Goal: Transaction & Acquisition: Purchase product/service

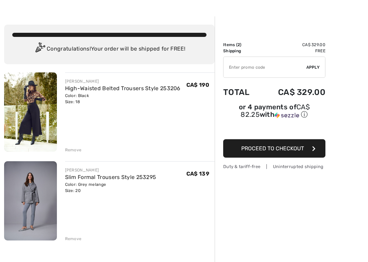
scroll to position [17, 0]
click at [81, 151] on div "Remove" at bounding box center [73, 150] width 17 height 6
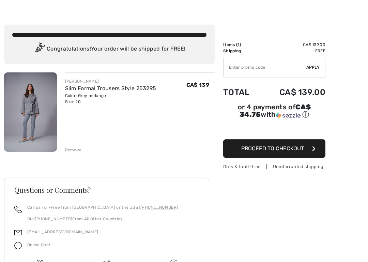
click at [74, 149] on div "Remove" at bounding box center [73, 150] width 17 height 6
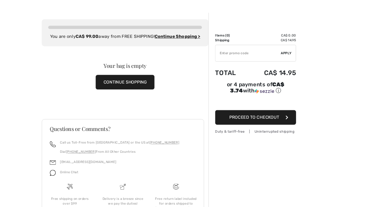
scroll to position [0, 0]
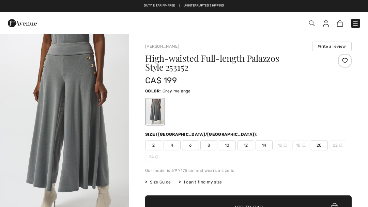
checkbox input "true"
click at [319, 153] on div "2 4 6 8 10 12 14 16 18 20 22 24" at bounding box center [248, 151] width 207 height 22
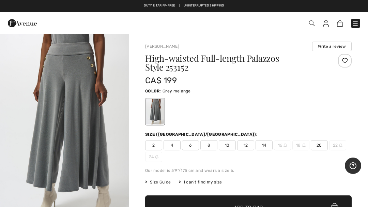
click at [320, 150] on span "20" at bounding box center [319, 145] width 17 height 10
click at [279, 203] on span "✔ Added to Bag Add to Bag" at bounding box center [248, 207] width 207 height 24
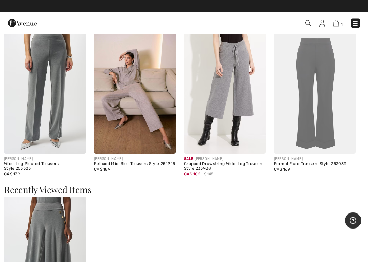
scroll to position [839, 0]
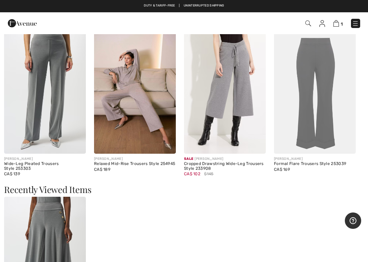
click at [241, 122] on img at bounding box center [225, 92] width 82 height 123
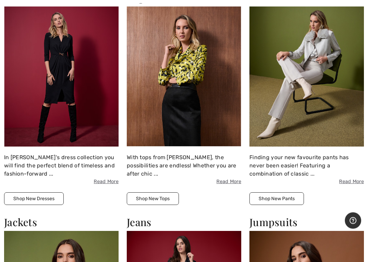
scroll to position [497, 0]
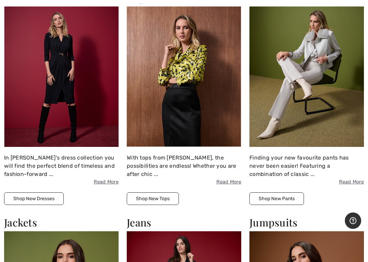
click at [317, 106] on img at bounding box center [307, 76] width 115 height 140
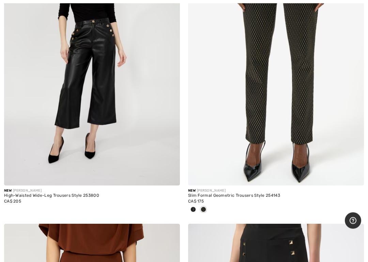
scroll to position [164, 0]
click at [125, 142] on img at bounding box center [92, 53] width 176 height 264
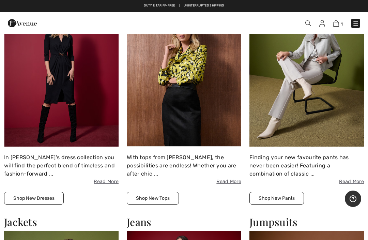
click at [292, 201] on button "Shop New Pants" at bounding box center [277, 198] width 55 height 13
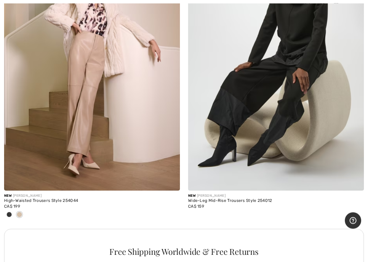
scroll to position [1662, 0]
click at [75, 141] on img at bounding box center [92, 58] width 176 height 264
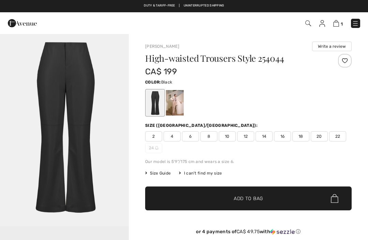
checkbox input "true"
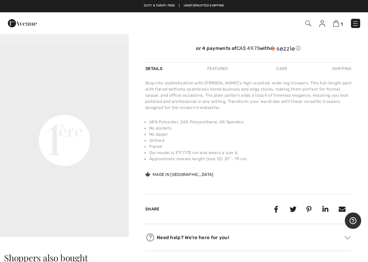
scroll to position [22, 0]
click at [74, 46] on video "Your browser does not support the video tag." at bounding box center [64, 75] width 129 height 64
click at [163, 240] on h3 "Shoppers also bought" at bounding box center [184, 257] width 360 height 9
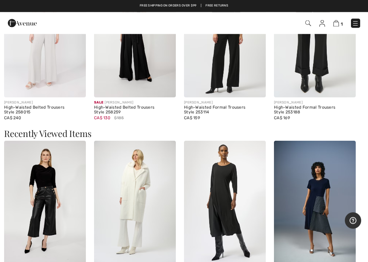
scroll to position [635, 0]
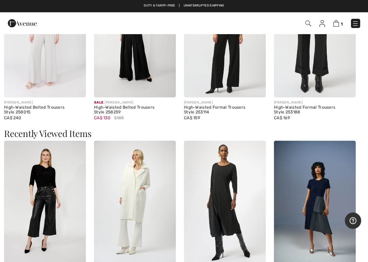
click at [225, 227] on img at bounding box center [225, 202] width 82 height 123
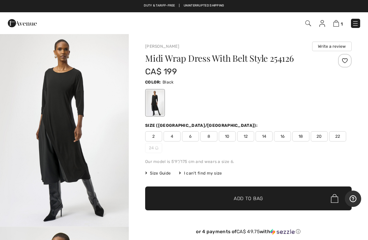
click at [92, 158] on img "1 / 4" at bounding box center [64, 129] width 129 height 193
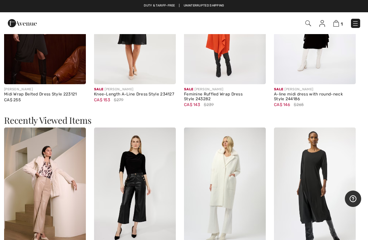
scroll to position [634, 0]
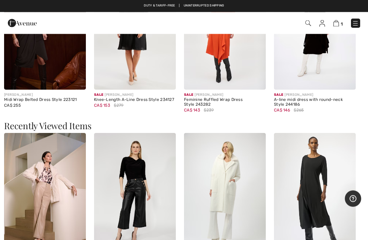
click at [235, 181] on img at bounding box center [225, 194] width 82 height 123
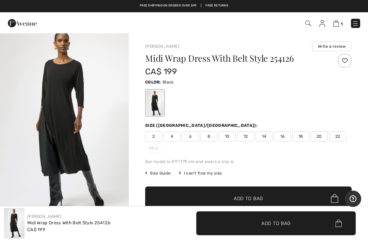
scroll to position [8, 0]
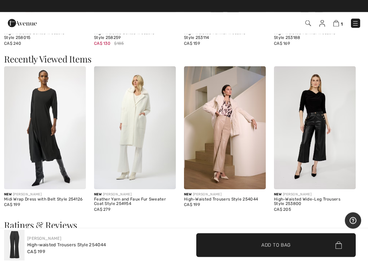
scroll to position [714, 0]
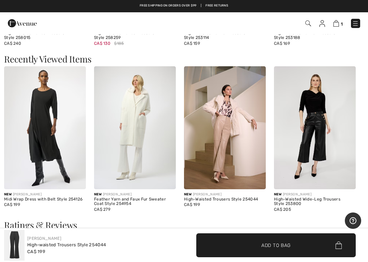
click at [140, 141] on img at bounding box center [135, 127] width 82 height 123
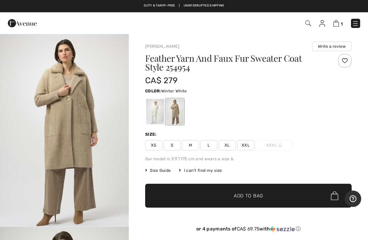
click at [161, 118] on div at bounding box center [155, 112] width 18 height 26
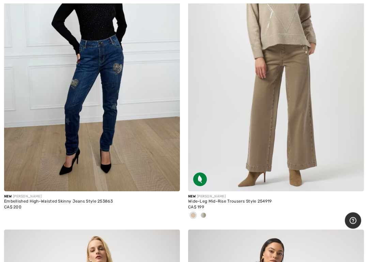
scroll to position [5041, 0]
click at [206, 215] on div at bounding box center [204, 214] width 10 height 11
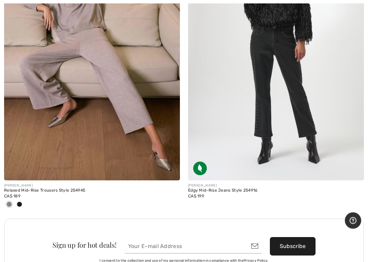
scroll to position [7184, 0]
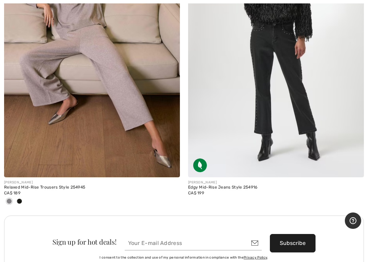
click at [104, 118] on img at bounding box center [92, 45] width 176 height 264
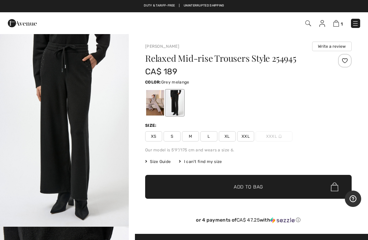
click at [155, 111] on div at bounding box center [155, 103] width 18 height 26
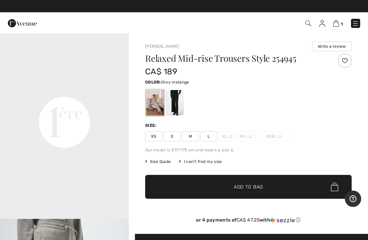
scroll to position [394, 0]
click at [99, 90] on video "Your browser does not support the video tag." at bounding box center [64, 58] width 129 height 64
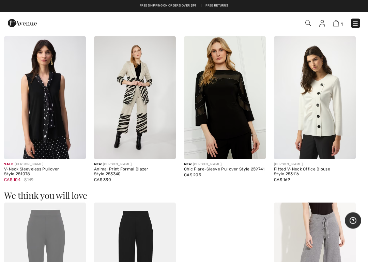
scroll to position [598, 0]
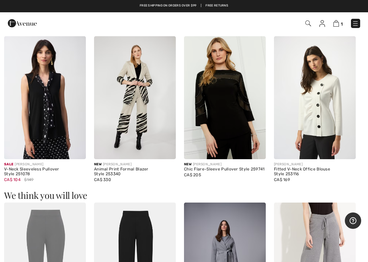
click at [136, 137] on img at bounding box center [135, 97] width 82 height 123
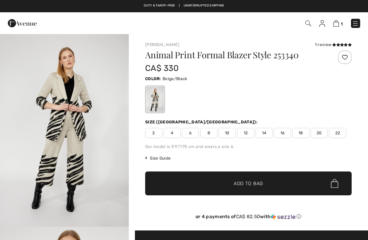
checkbox input "true"
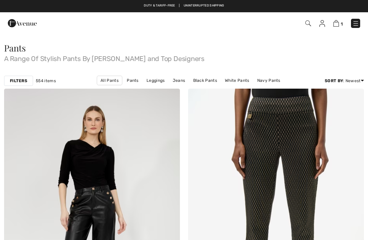
checkbox input "true"
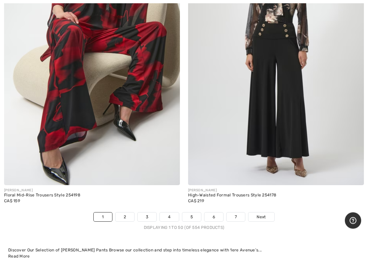
scroll to position [7554, 0]
click at [293, 121] on img at bounding box center [276, 53] width 176 height 264
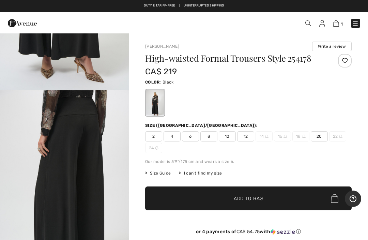
scroll to position [755, 0]
click at [338, 24] on img at bounding box center [337, 23] width 6 height 6
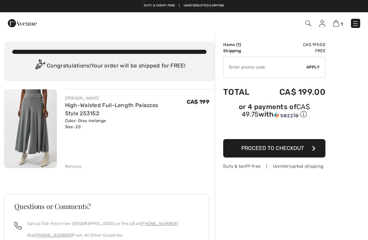
click at [44, 150] on img at bounding box center [30, 128] width 53 height 79
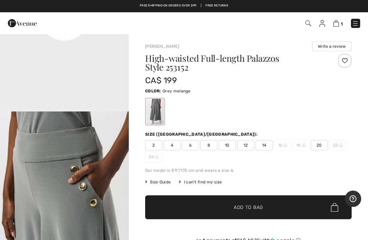
click at [343, 24] on span "1" at bounding box center [342, 23] width 2 height 5
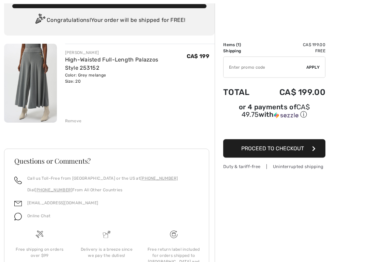
scroll to position [46, 0]
click at [306, 155] on button "Proceed to Checkout" at bounding box center [274, 148] width 102 height 18
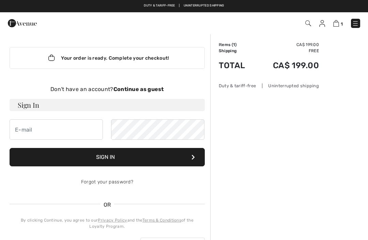
click at [198, 159] on button "Sign In" at bounding box center [107, 157] width 195 height 18
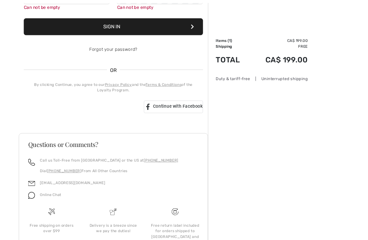
scroll to position [169, 0]
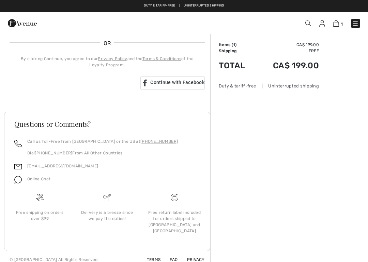
click at [172, 80] on span "Continue with Facebook" at bounding box center [177, 81] width 54 height 5
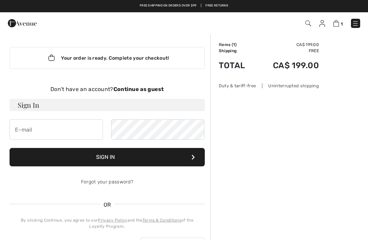
click at [184, 106] on h3 "Sign In" at bounding box center [107, 105] width 195 height 12
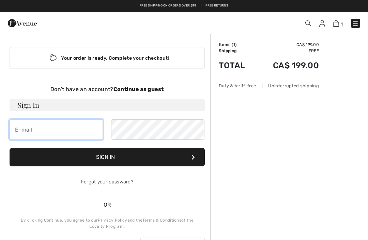
click at [57, 134] on input "email" at bounding box center [56, 129] width 93 height 20
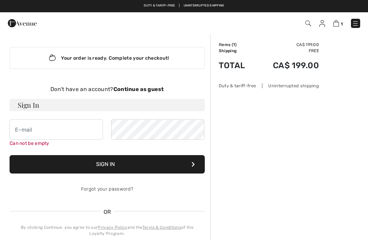
type input "geraldlabbe@hotmail.ca"
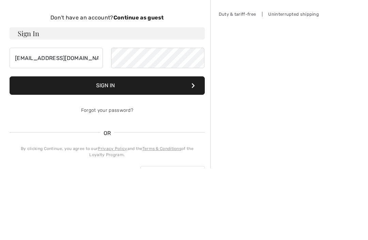
click at [195, 148] on button "Sign In" at bounding box center [107, 157] width 195 height 18
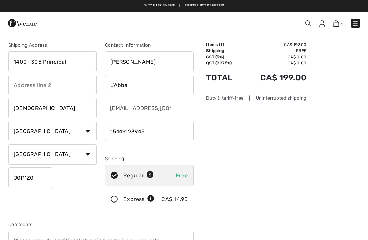
checkbox input "true"
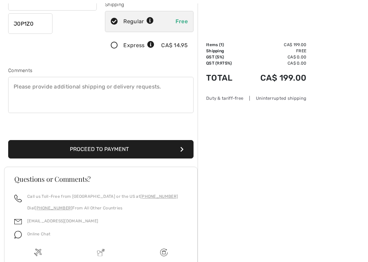
scroll to position [154, 0]
click at [163, 149] on button "Proceed to Payment" at bounding box center [101, 149] width 186 height 18
click at [185, 153] on button "Proceed to Payment" at bounding box center [101, 149] width 186 height 18
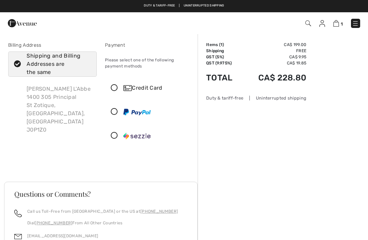
click at [143, 89] on div "Credit Card" at bounding box center [155, 88] width 65 height 8
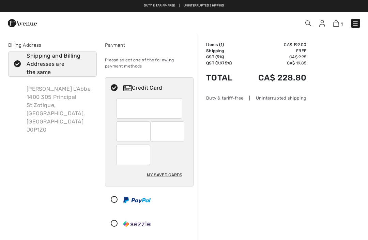
click at [177, 180] on div "My Saved Cards" at bounding box center [164, 175] width 35 height 12
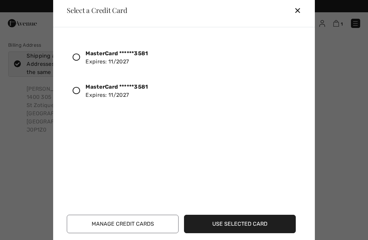
click at [82, 58] on div at bounding box center [79, 58] width 13 height 12
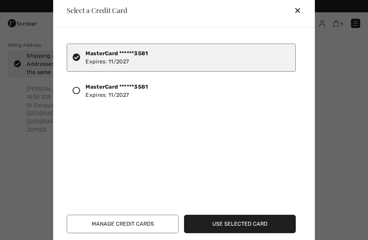
click at [219, 226] on button "Use Selected Card" at bounding box center [240, 224] width 112 height 18
click at [225, 215] on button "Use Selected Card" at bounding box center [240, 224] width 112 height 18
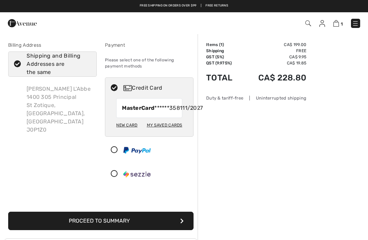
click at [178, 230] on button "Proceed to Summary" at bounding box center [101, 221] width 186 height 18
click at [152, 230] on button "Proceed to Summary" at bounding box center [101, 221] width 186 height 18
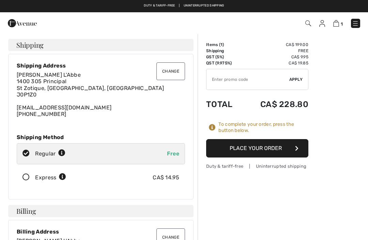
click at [306, 151] on button "Place Your Order" at bounding box center [257, 148] width 102 height 18
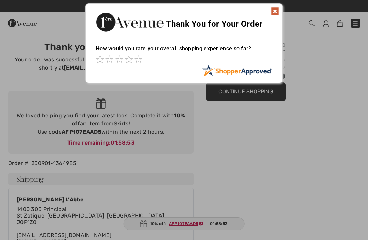
click at [277, 12] on img at bounding box center [275, 11] width 8 height 8
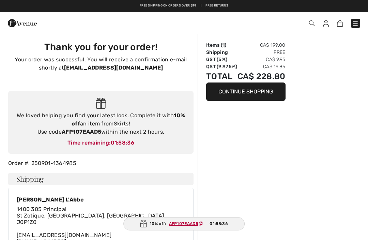
click at [92, 134] on strong "AFP107EAAD5" at bounding box center [82, 132] width 40 height 6
click at [98, 147] on div "Time remaining: 01:58:31" at bounding box center [101, 143] width 172 height 8
click at [150, 136] on div "We loved helping you find your latest look. Complete it with 10% off an item fr…" at bounding box center [101, 124] width 172 height 25
click at [98, 133] on strong "AFP107EAAD5" at bounding box center [82, 132] width 40 height 6
click at [68, 165] on div "Order #: 250901-1364985" at bounding box center [101, 163] width 194 height 8
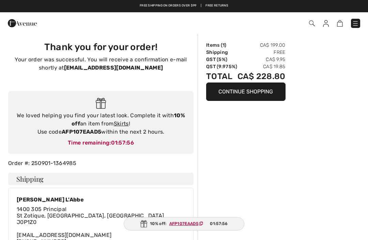
click at [44, 181] on h4 "Shipping" at bounding box center [101, 179] width 186 height 12
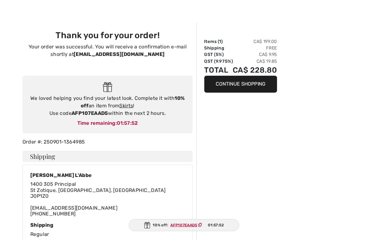
scroll to position [8, 0]
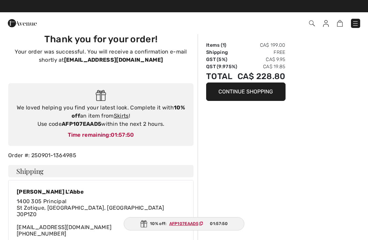
click at [189, 227] on div "10% off: AFP107EAAD5 01:57:50" at bounding box center [184, 223] width 121 height 13
click at [155, 227] on div "10% off: AFP107EAAD5 01:57:49" at bounding box center [184, 223] width 121 height 13
click at [191, 227] on span "AFP107EAAD5" at bounding box center [187, 224] width 43 height 6
click at [193, 225] on ins "AFP107EAAD5" at bounding box center [183, 223] width 29 height 5
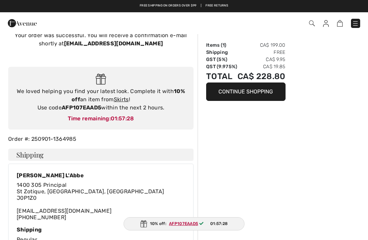
scroll to position [0, 0]
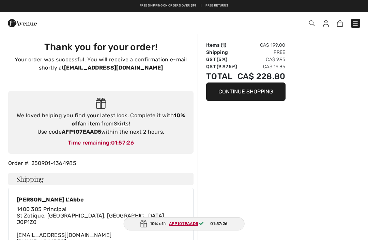
click at [106, 105] on img at bounding box center [101, 103] width 11 height 11
click at [128, 145] on span "01:57:24" at bounding box center [122, 143] width 23 height 6
click at [97, 144] on div "Time remaining: 01:57:24" at bounding box center [101, 143] width 172 height 8
click at [132, 74] on div "Thank you for your order! Your order was successful. You will receive a confirm…" at bounding box center [101, 59] width 194 height 52
click at [110, 145] on div "Time remaining: 01:57:18" at bounding box center [101, 143] width 172 height 8
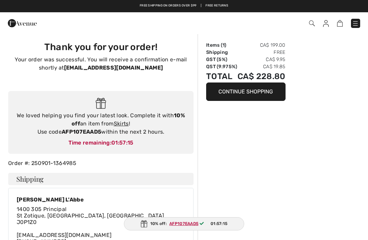
click at [68, 165] on div "Order #: 250901-1364985" at bounding box center [101, 163] width 194 height 8
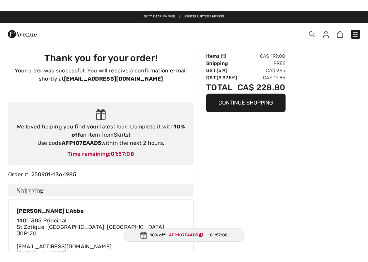
scroll to position [0, 0]
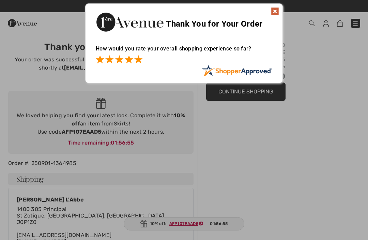
click at [142, 63] on span at bounding box center [138, 59] width 8 height 8
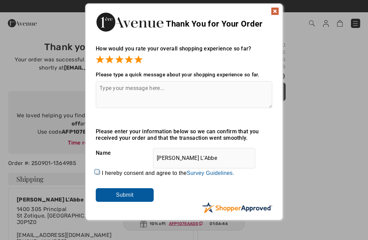
click at [108, 94] on textarea at bounding box center [184, 94] width 177 height 27
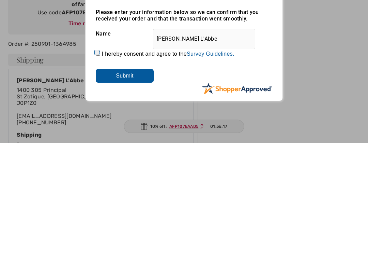
type textarea "Toujours satisfaite avec cette boutique"
click at [104, 170] on label "I hereby consent and agree to the By submitting a review, you grant permission …" at bounding box center [168, 173] width 133 height 6
click at [100, 171] on input "I hereby consent and agree to the By submitting a review, you grant permission …" at bounding box center [98, 173] width 4 height 4
checkbox input "true"
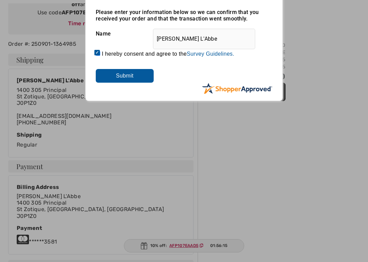
click at [133, 80] on input "Submit" at bounding box center [125, 76] width 58 height 14
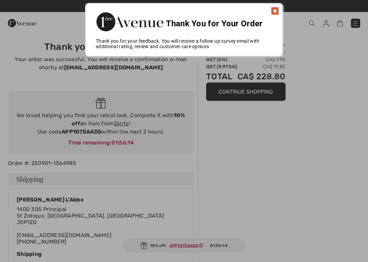
scroll to position [0, 0]
click at [277, 7] on img at bounding box center [275, 11] width 8 height 8
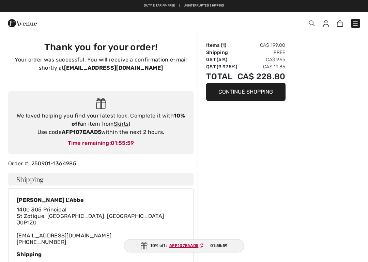
click at [87, 132] on strong "AFP107EAAD5" at bounding box center [82, 132] width 40 height 6
click at [90, 135] on strong "AFP107EAAD5" at bounding box center [82, 132] width 40 height 6
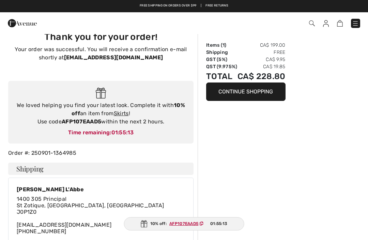
scroll to position [10, 0]
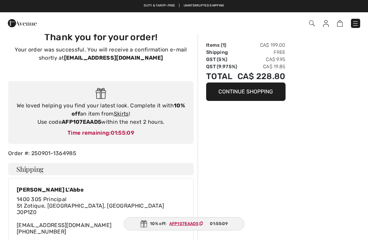
click at [122, 117] on link "Skirts" at bounding box center [121, 114] width 15 height 6
click at [128, 113] on link "Skirts" at bounding box center [121, 114] width 15 height 6
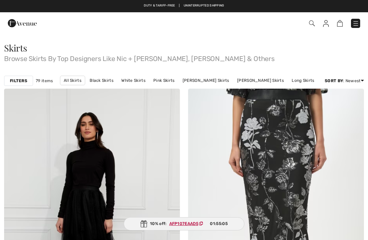
checkbox input "true"
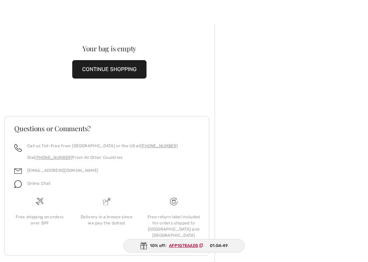
scroll to position [14, 0]
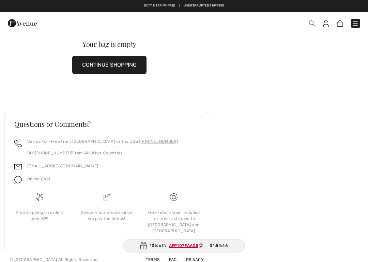
click at [189, 240] on ins "AFP107EAAD5" at bounding box center [183, 245] width 29 height 5
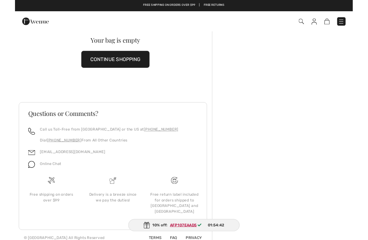
scroll to position [0, 0]
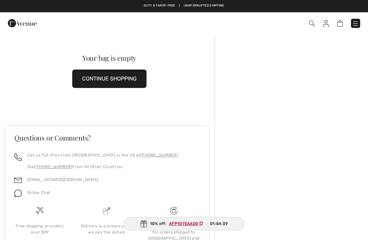
scroll to position [-15, 0]
click at [144, 224] on img at bounding box center [144, 223] width 7 height 7
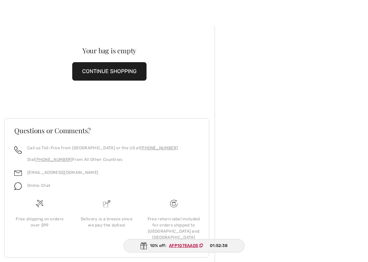
scroll to position [14, 0]
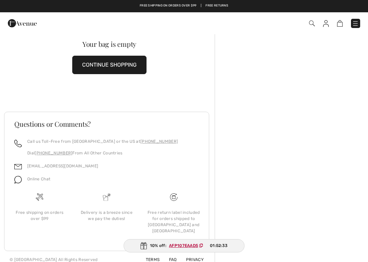
click at [186, 240] on ins "AFP107EAAD5" at bounding box center [183, 245] width 29 height 5
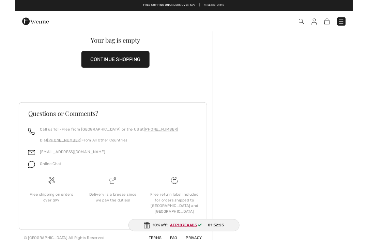
scroll to position [0, 0]
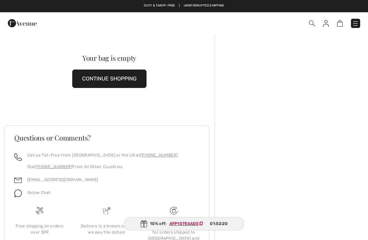
scroll to position [-20, 0]
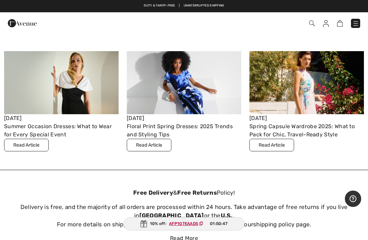
scroll to position [1771, 0]
